Goal: Information Seeking & Learning: Check status

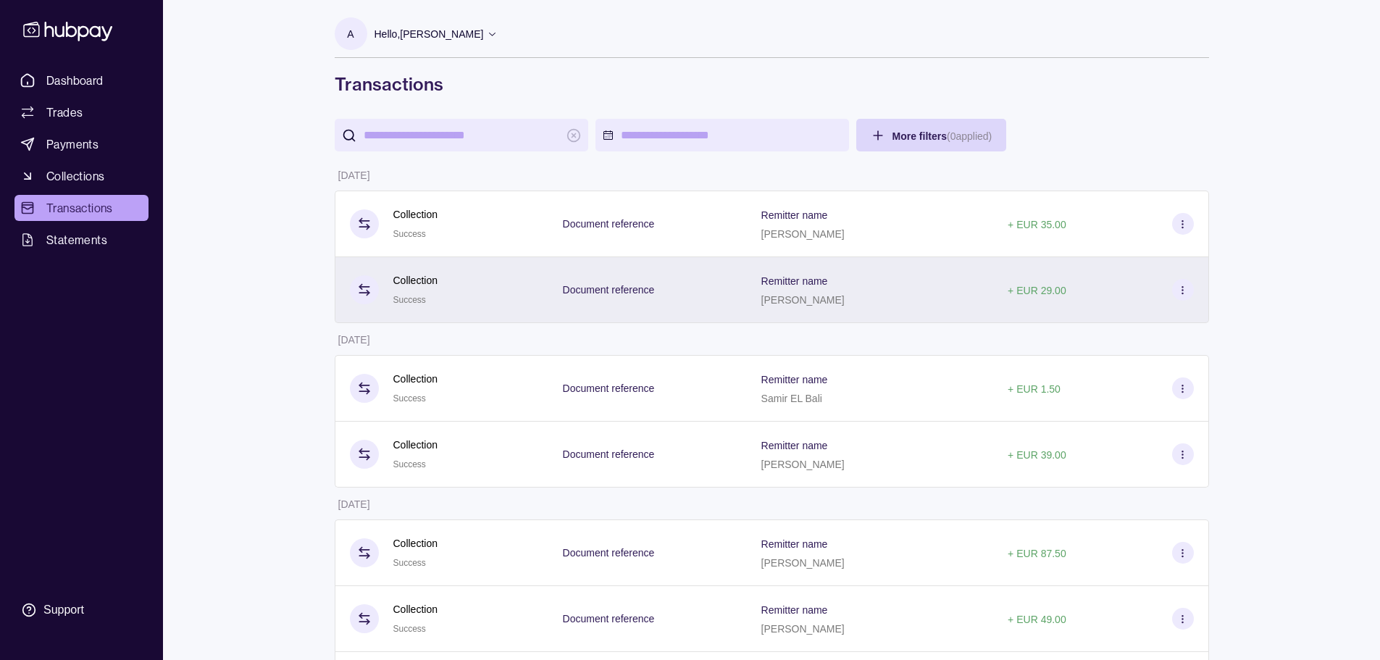
click at [845, 301] on p "[PERSON_NAME]" at bounding box center [802, 300] width 83 height 12
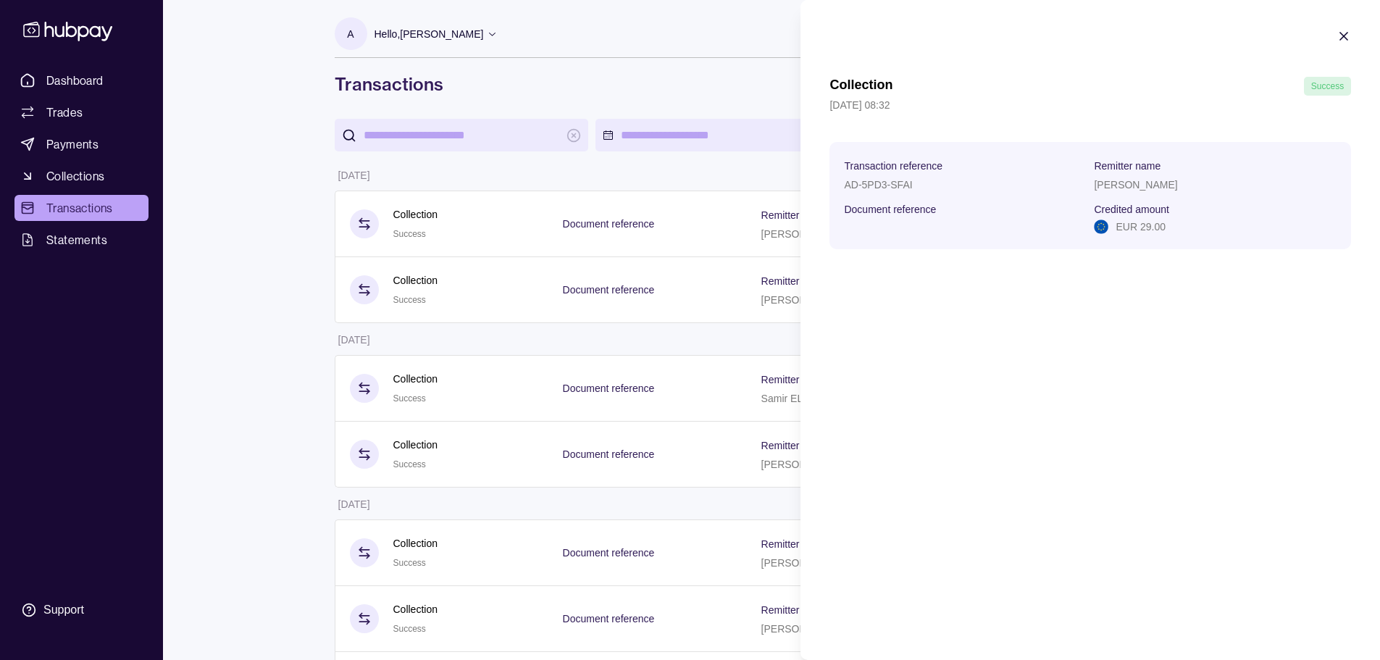
click at [1143, 190] on p "[PERSON_NAME]" at bounding box center [1135, 185] width 83 height 12
copy p "[PERSON_NAME]"
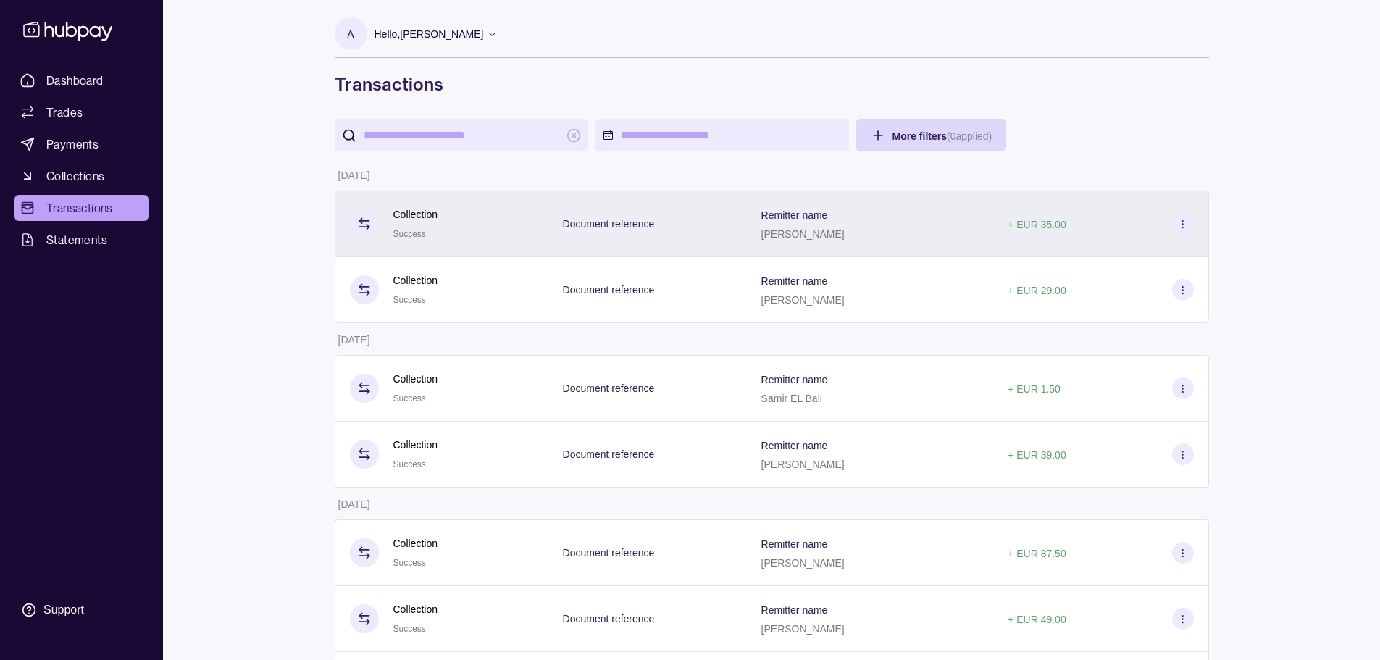
click at [845, 240] on div "[PERSON_NAME]" at bounding box center [802, 233] width 83 height 17
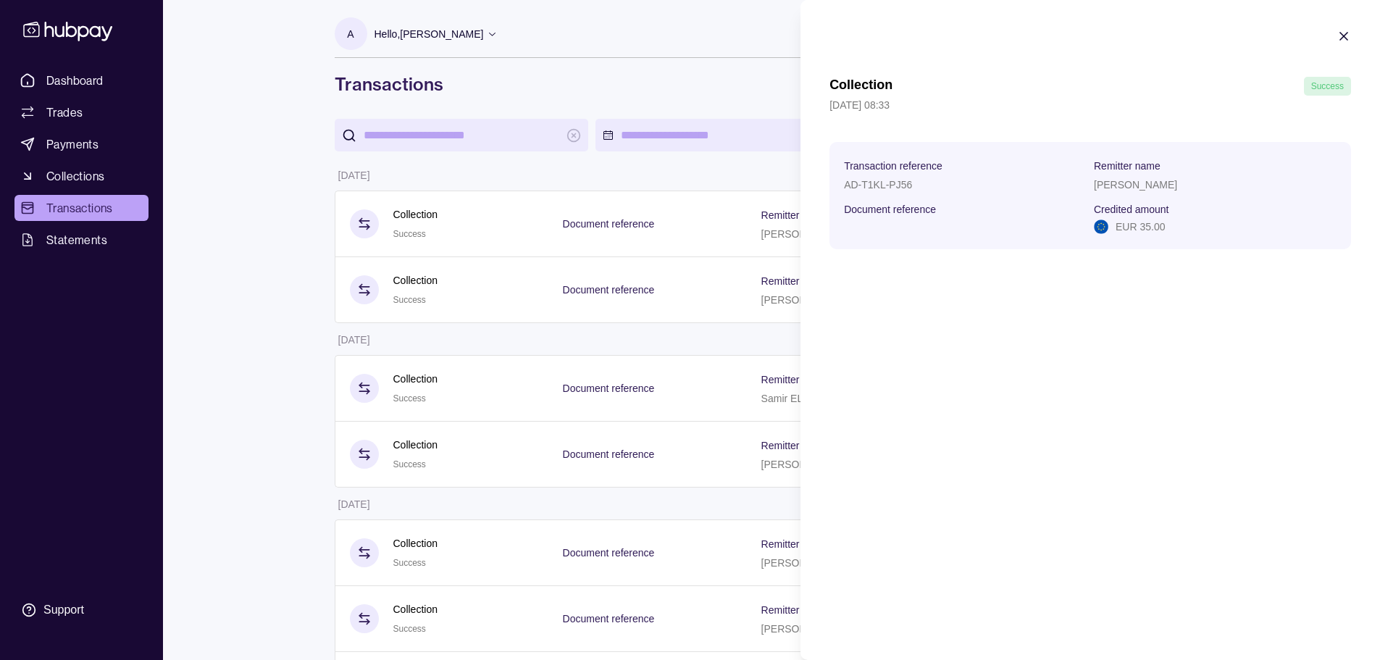
click at [1121, 183] on p "[PERSON_NAME]" at bounding box center [1135, 185] width 83 height 12
copy p "[PERSON_NAME]"
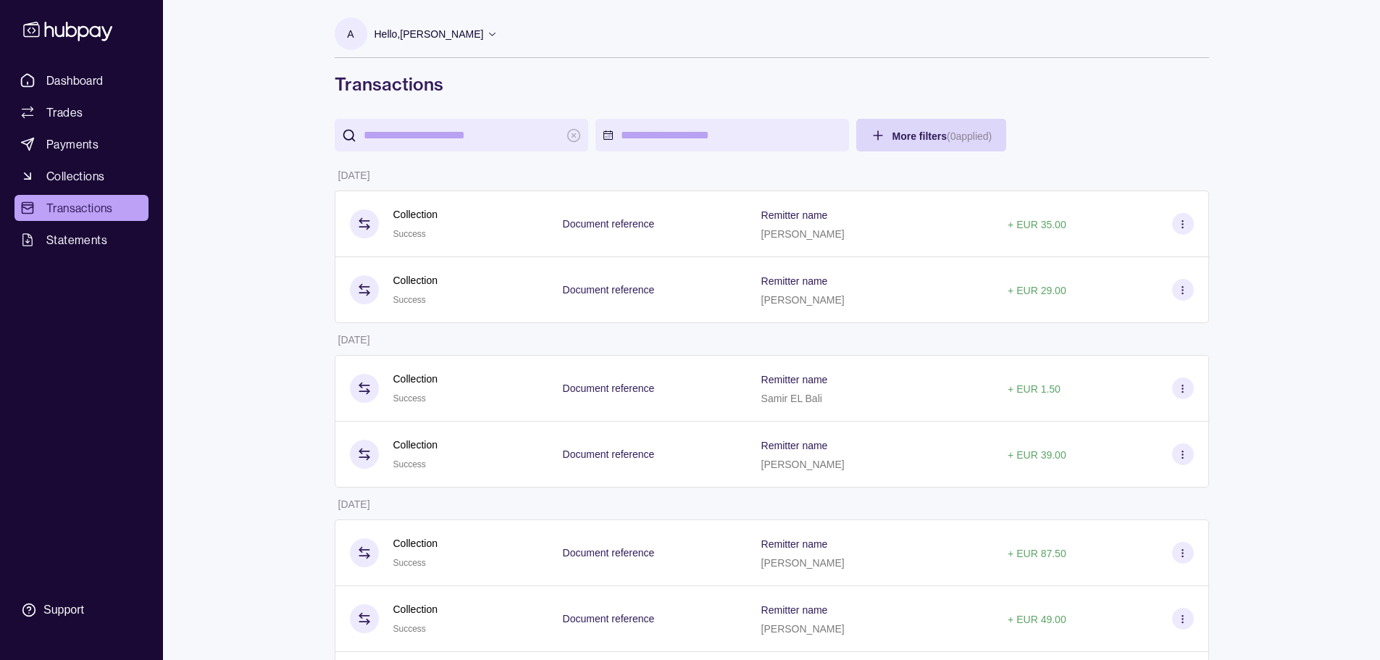
click at [427, 122] on input "search" at bounding box center [462, 135] width 196 height 33
paste input "**********"
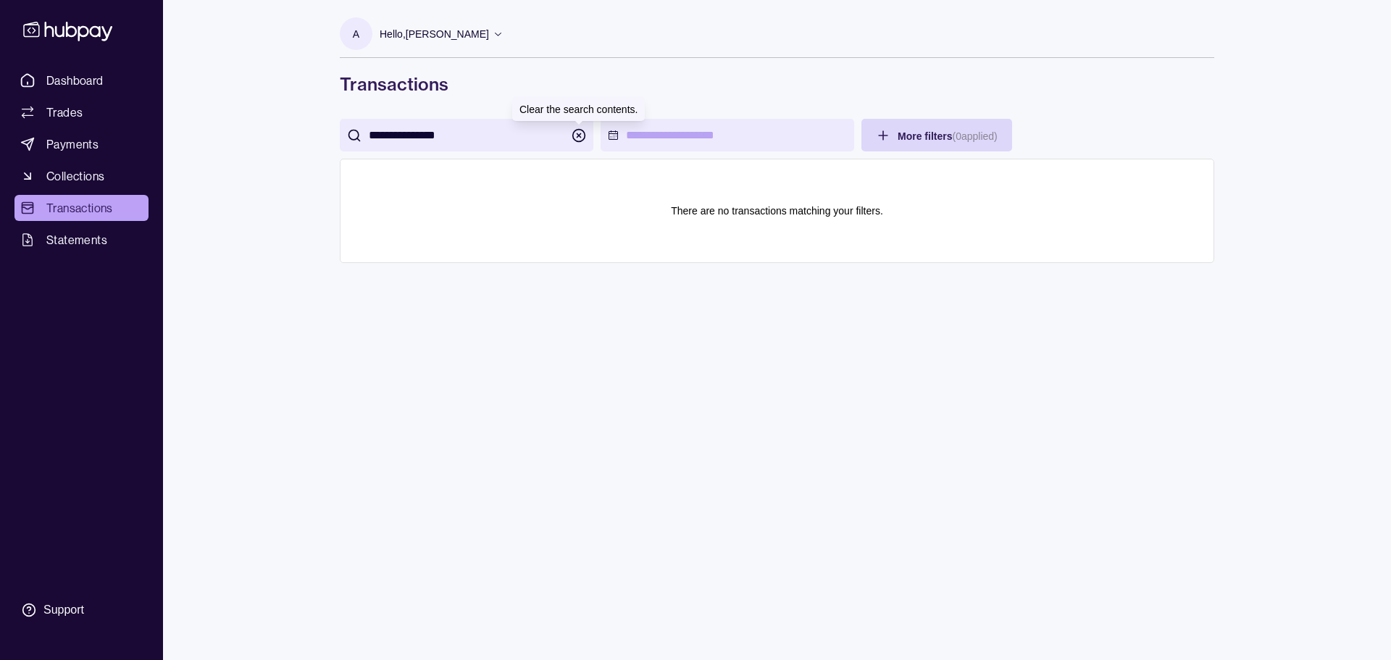
type input "**********"
click at [583, 136] on icon "button" at bounding box center [579, 135] width 14 height 14
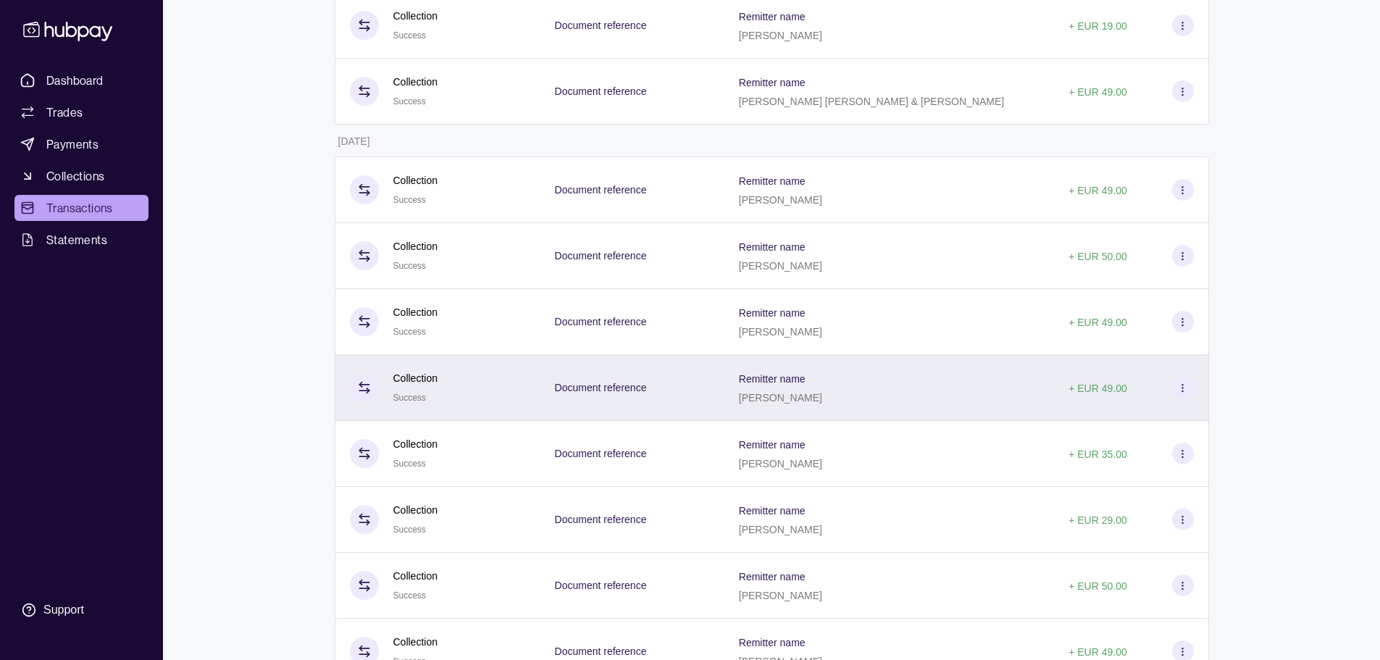
scroll to position [15658, 0]
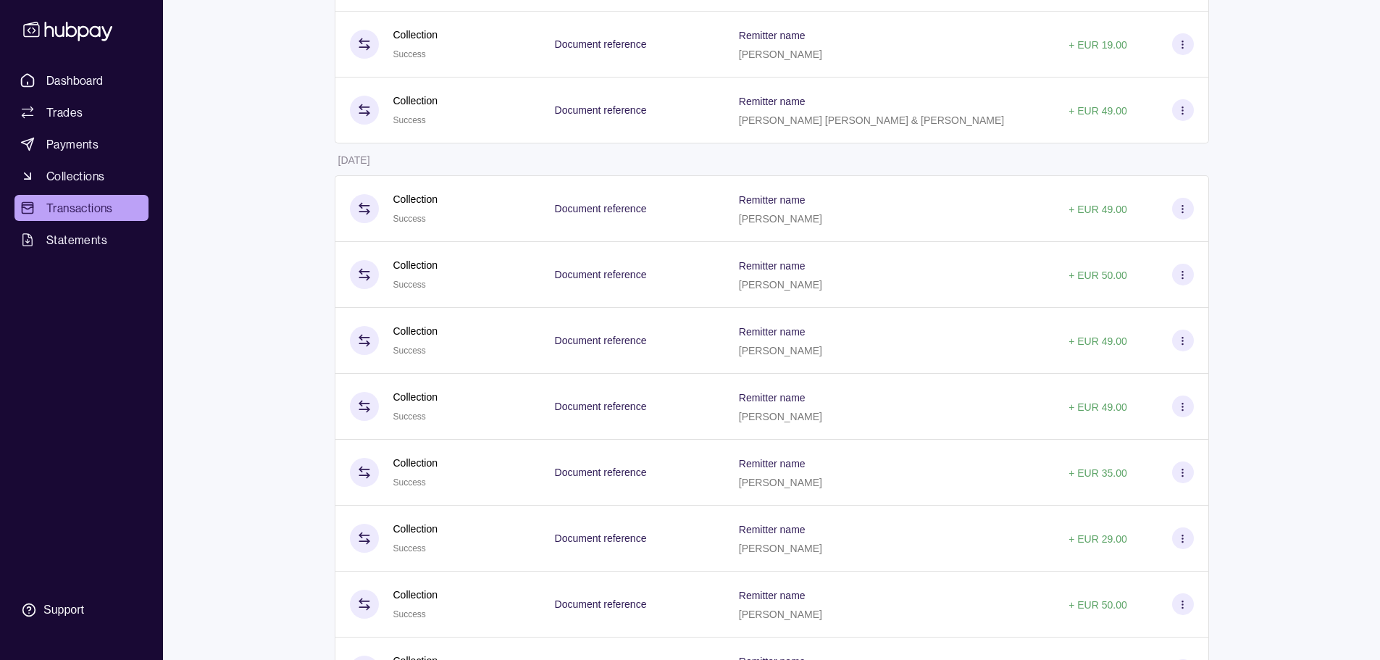
drag, startPoint x: 1276, startPoint y: 0, endPoint x: 1319, endPoint y: 595, distance: 596.3
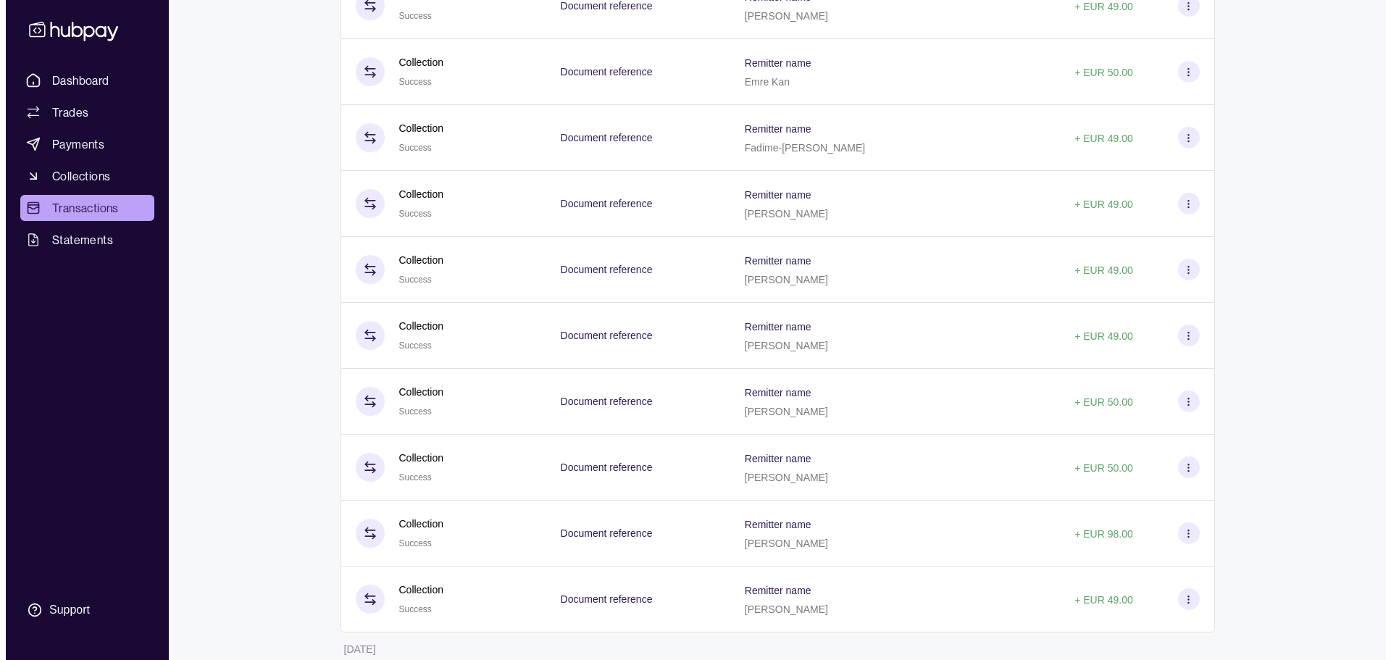
scroll to position [0, 0]
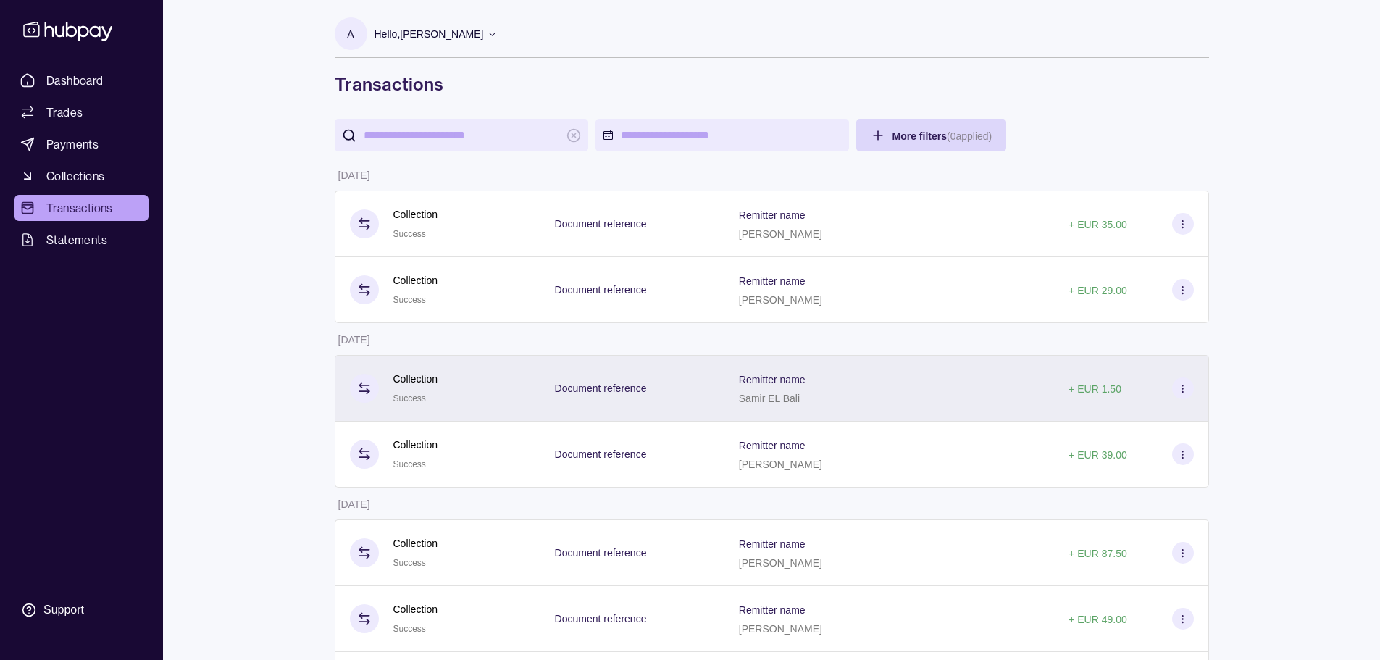
click at [872, 413] on div "Remitter name [PERSON_NAME]" at bounding box center [889, 388] width 330 height 67
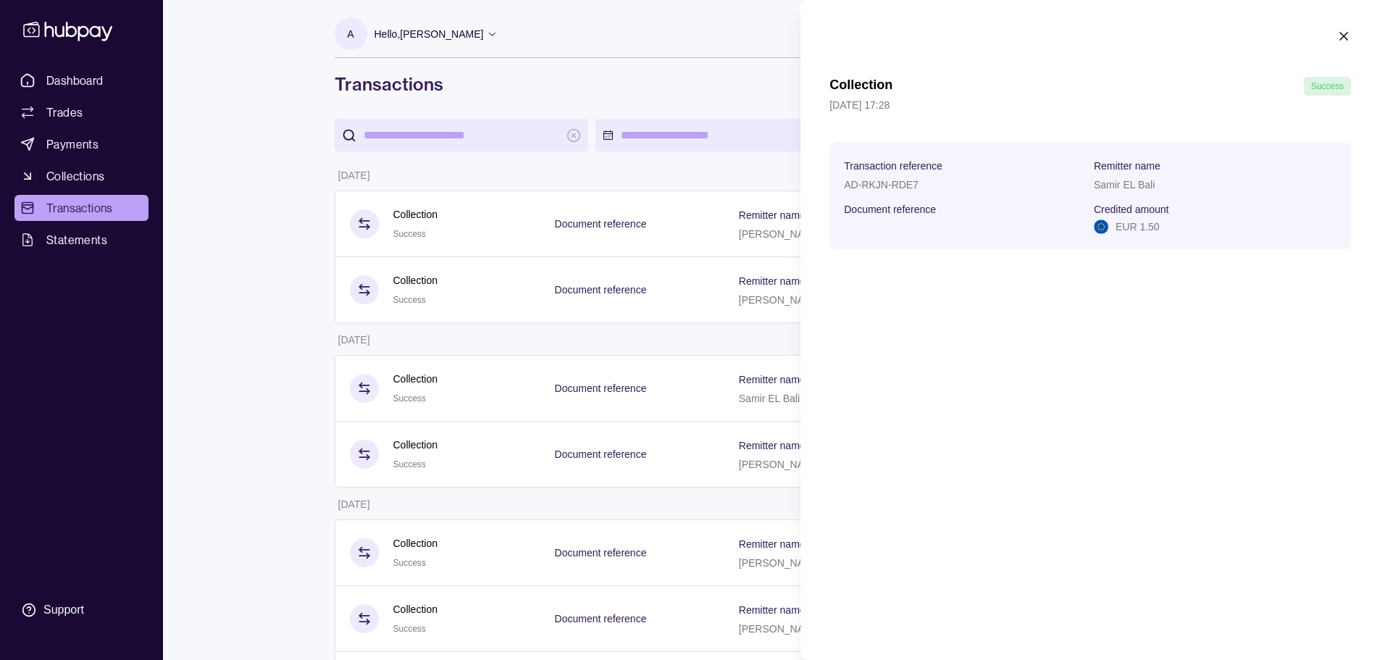
click at [1133, 226] on p "EUR 1.50" at bounding box center [1138, 227] width 44 height 16
click at [1141, 237] on section "Transaction reference AD-RKJN-RDE7 Remitter name Samir EL Bali Document referen…" at bounding box center [1090, 195] width 522 height 107
click at [1135, 230] on p "EUR 1.50" at bounding box center [1138, 227] width 44 height 16
drag, startPoint x: 1163, startPoint y: 230, endPoint x: 1111, endPoint y: 227, distance: 51.5
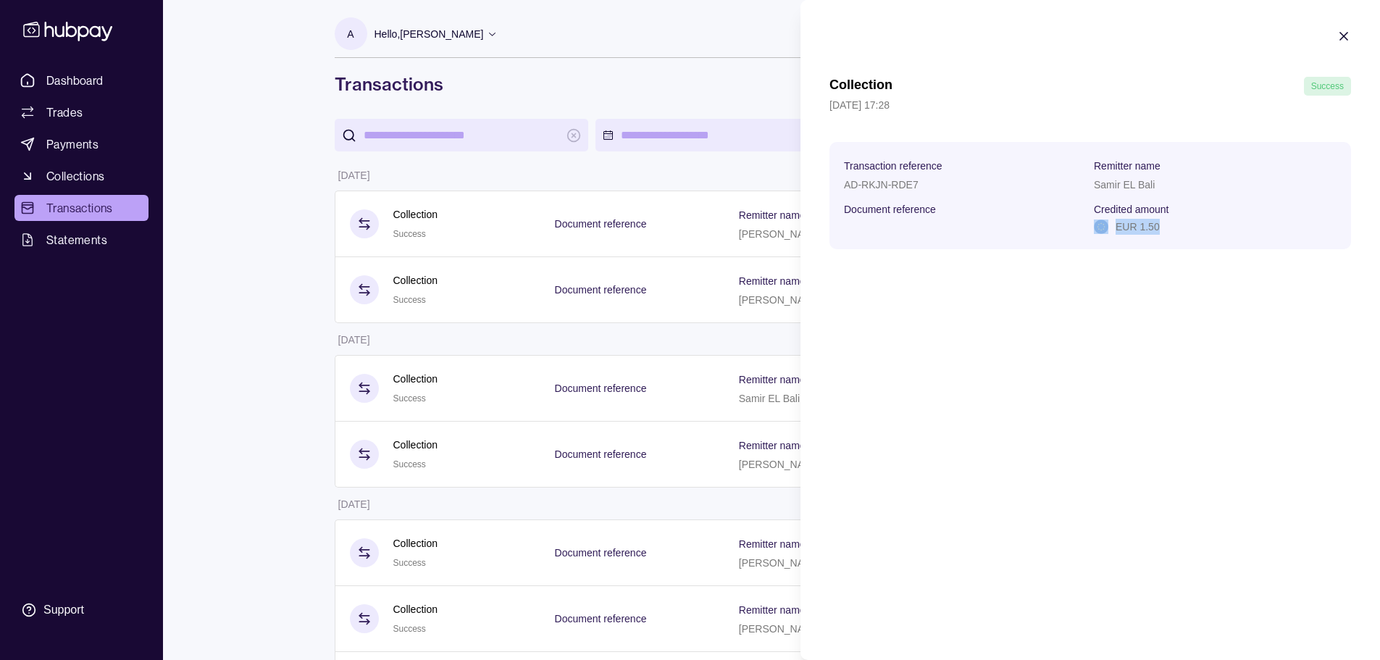
click at [1111, 227] on div "EUR 1.50" at bounding box center [1215, 227] width 243 height 16
click at [1118, 227] on p "EUR 1.50" at bounding box center [1138, 227] width 44 height 16
drag, startPoint x: 1118, startPoint y: 225, endPoint x: 1160, endPoint y: 225, distance: 42.7
click at [1160, 225] on div "EUR 1.50" at bounding box center [1215, 227] width 243 height 16
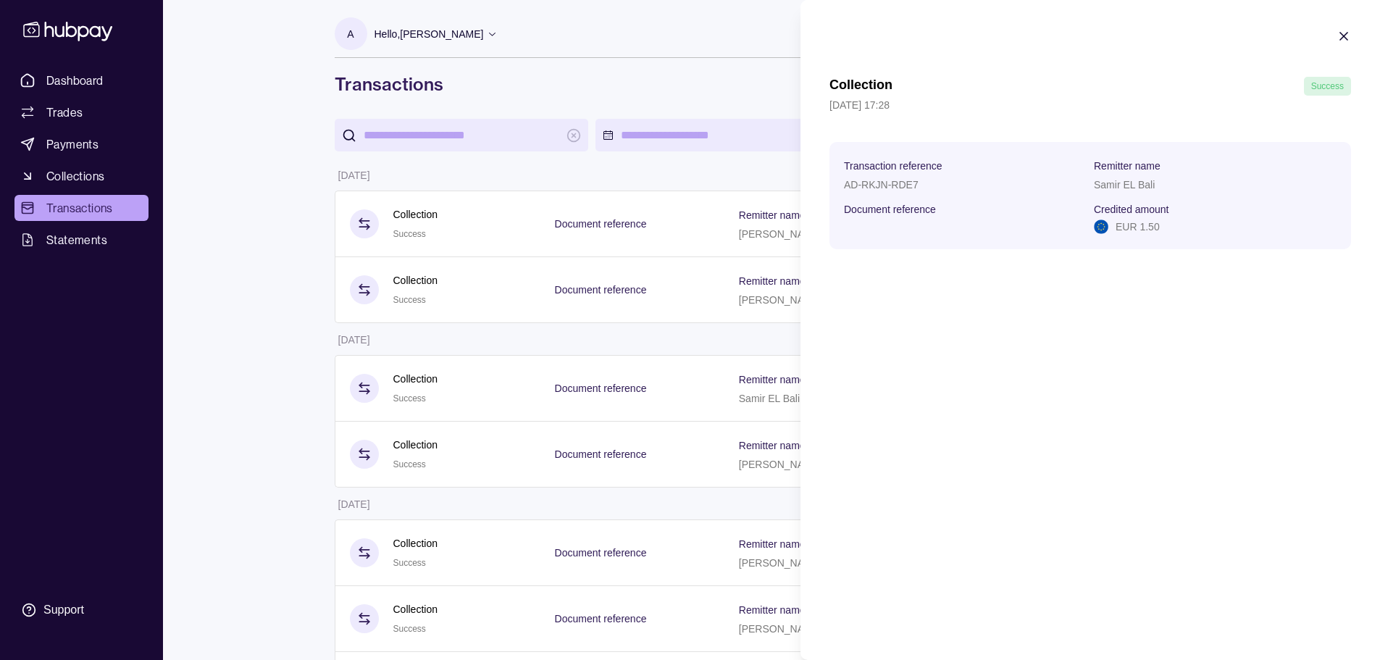
click at [1340, 39] on icon "button" at bounding box center [1343, 36] width 7 height 7
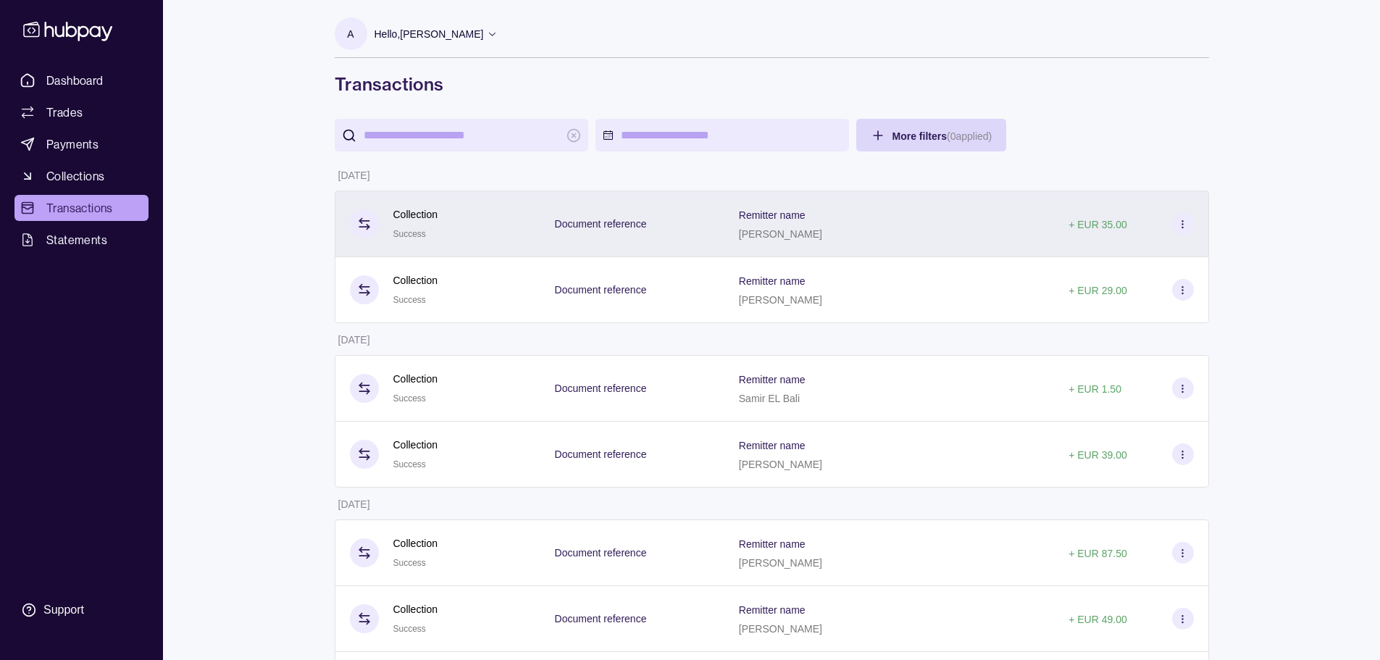
click at [795, 224] on div "Remitter name [PERSON_NAME]" at bounding box center [780, 224] width 83 height 36
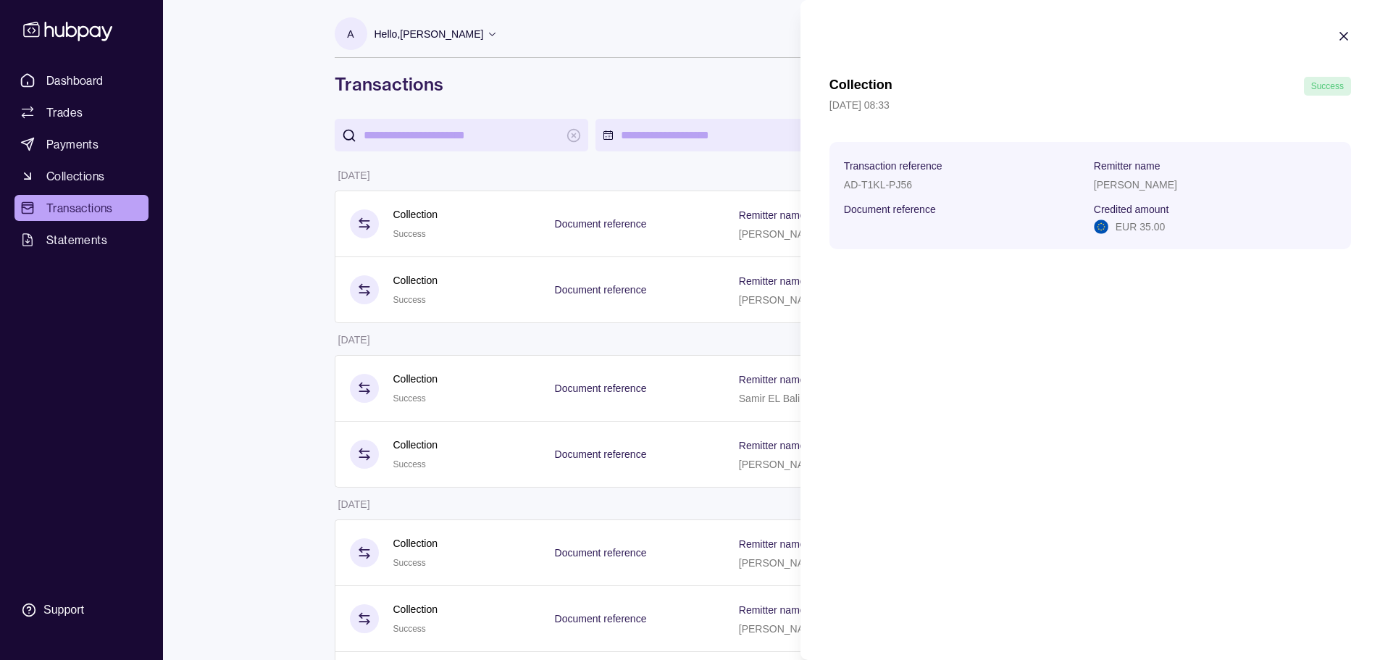
click at [1347, 27] on section "Collection Success [DATE] 08:33 Transaction reference AD-T1KL-PJ56 Remitter nam…" at bounding box center [1090, 139] width 580 height 278
click at [1347, 33] on icon "button" at bounding box center [1343, 36] width 7 height 7
